Goal: Navigation & Orientation: Find specific page/section

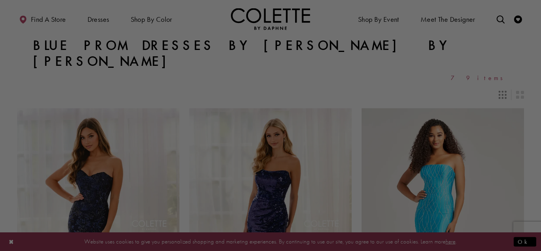
scroll to position [229, 0]
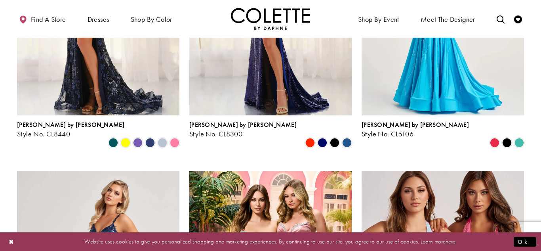
scroll to position [0, 0]
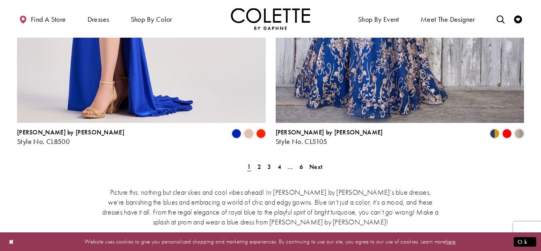
scroll to position [1518, 0]
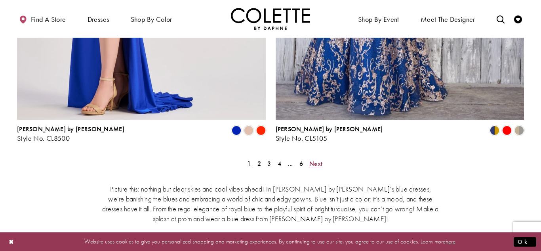
click at [318, 159] on span "Next" at bounding box center [315, 163] width 13 height 8
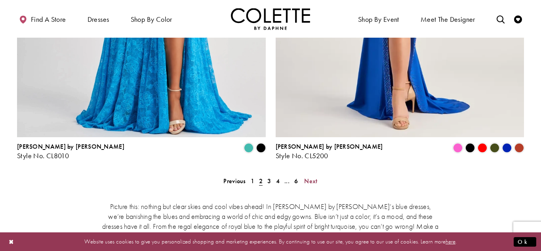
scroll to position [1534, 0]
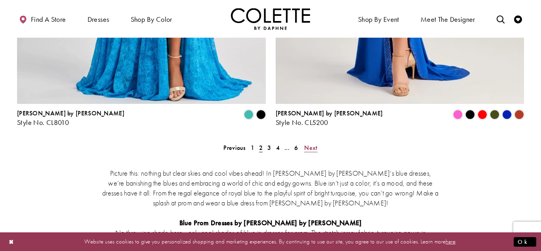
click at [311, 143] on span "Next" at bounding box center [310, 147] width 13 height 8
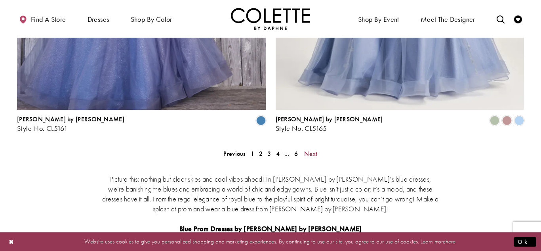
scroll to position [1531, 0]
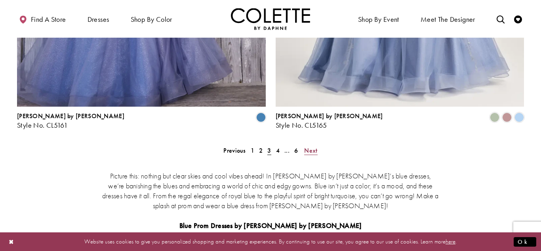
click at [306, 146] on span "Next" at bounding box center [310, 150] width 13 height 8
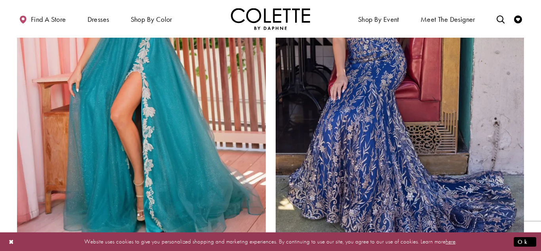
scroll to position [1534, 0]
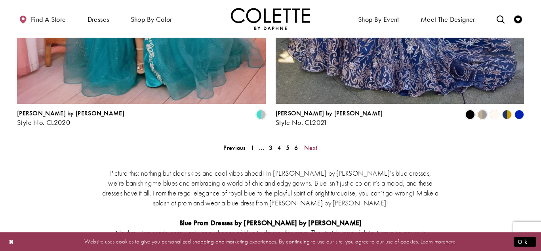
click at [312, 143] on span "Next" at bounding box center [310, 147] width 13 height 8
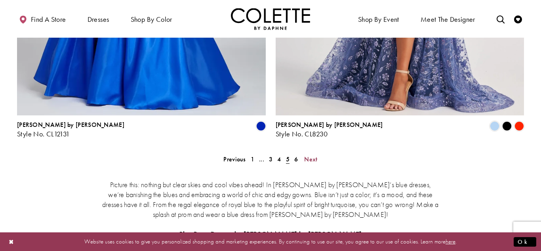
scroll to position [1529, 0]
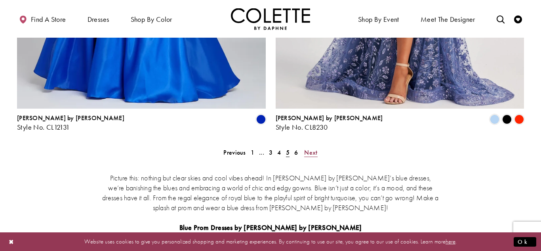
click at [315, 148] on span "Next" at bounding box center [310, 152] width 13 height 8
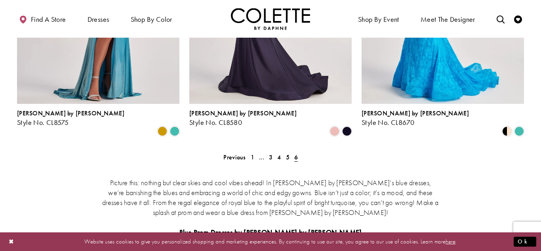
scroll to position [842, 0]
